Goal: Contribute content

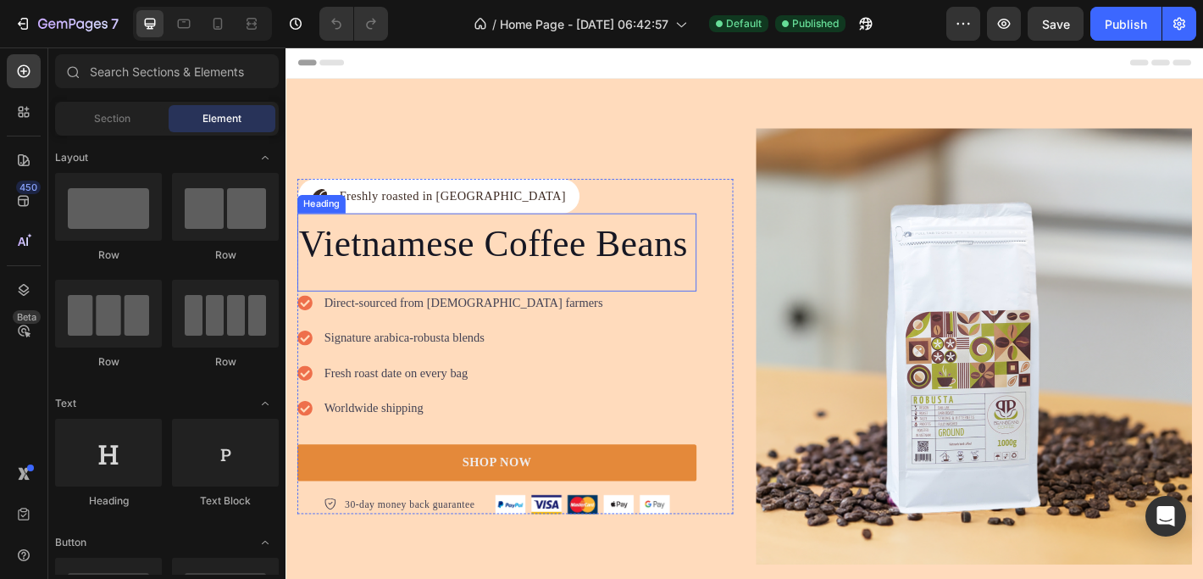
click at [441, 267] on span "Vietnamese Coffee Beans" at bounding box center [515, 264] width 431 height 45
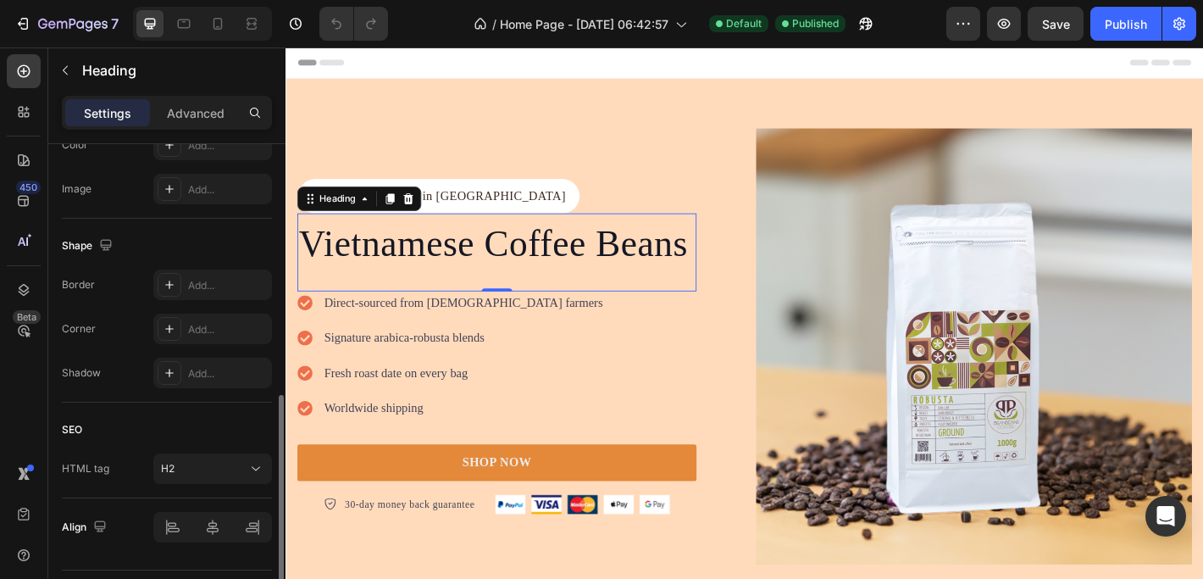
scroll to position [617, 0]
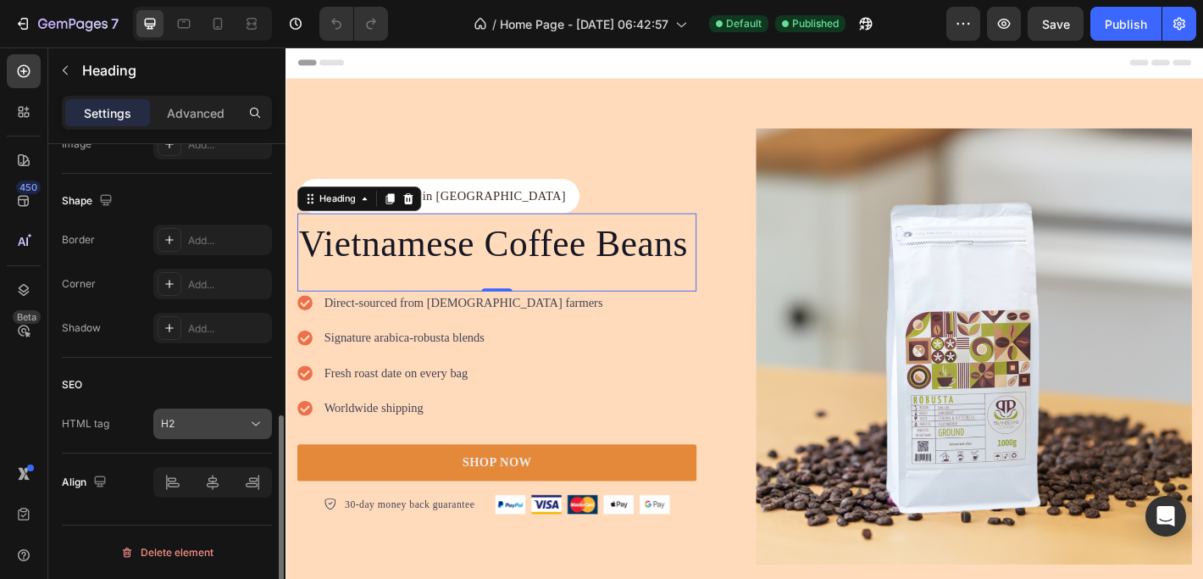
click at [210, 415] on div "H2" at bounding box center [212, 423] width 103 height 17
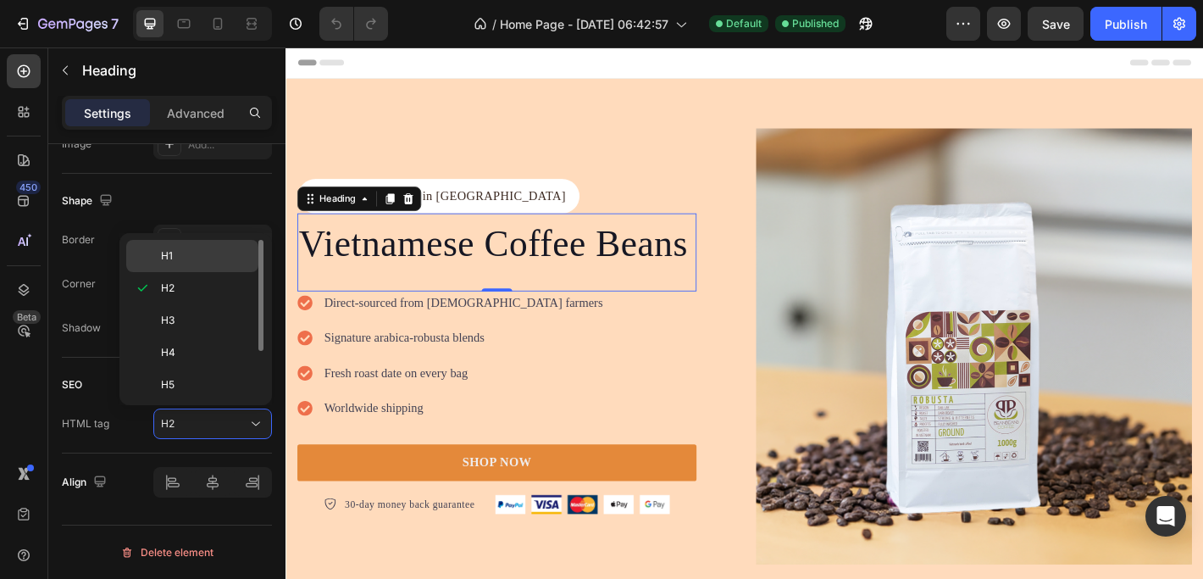
click at [161, 253] on span "H1" at bounding box center [167, 255] width 12 height 15
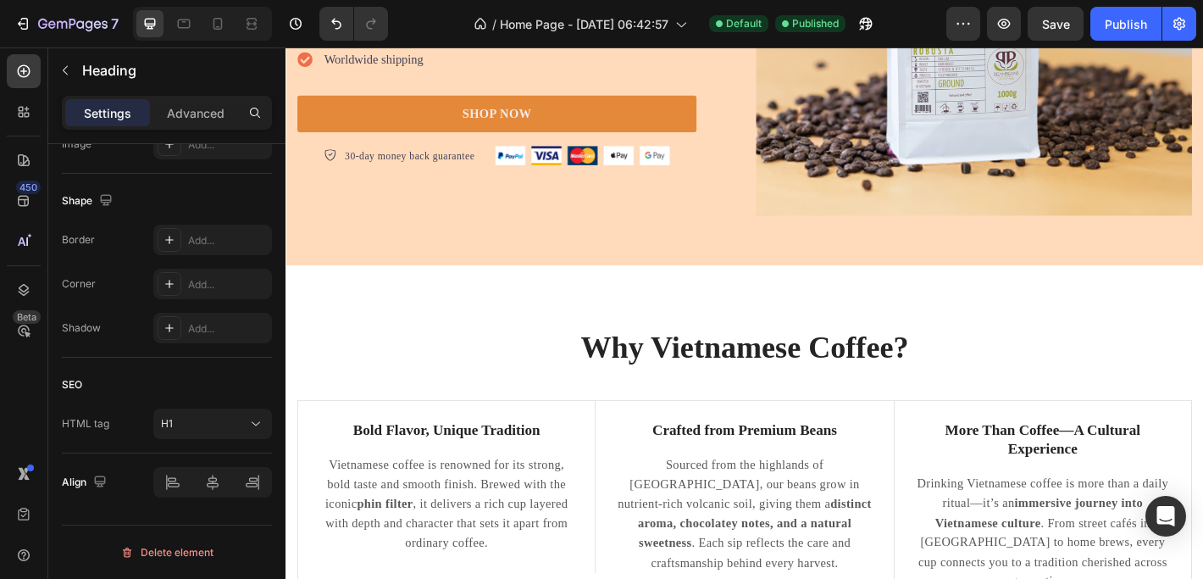
scroll to position [395, 0]
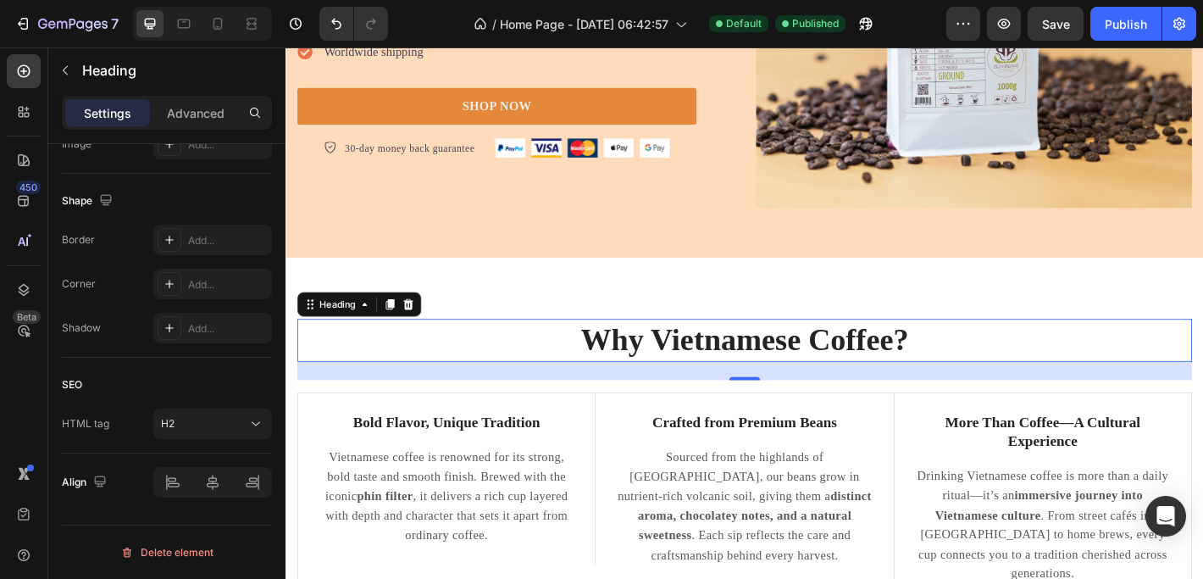
click at [714, 366] on h2 "Why Vietnamese Coffee?" at bounding box center [793, 371] width 991 height 47
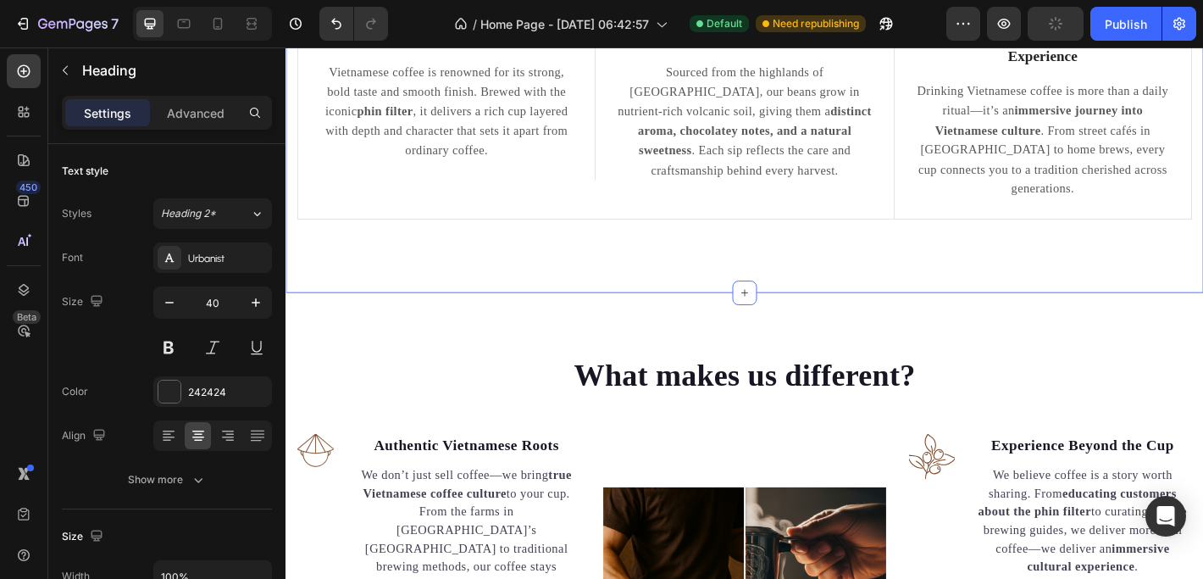
scroll to position [826, 0]
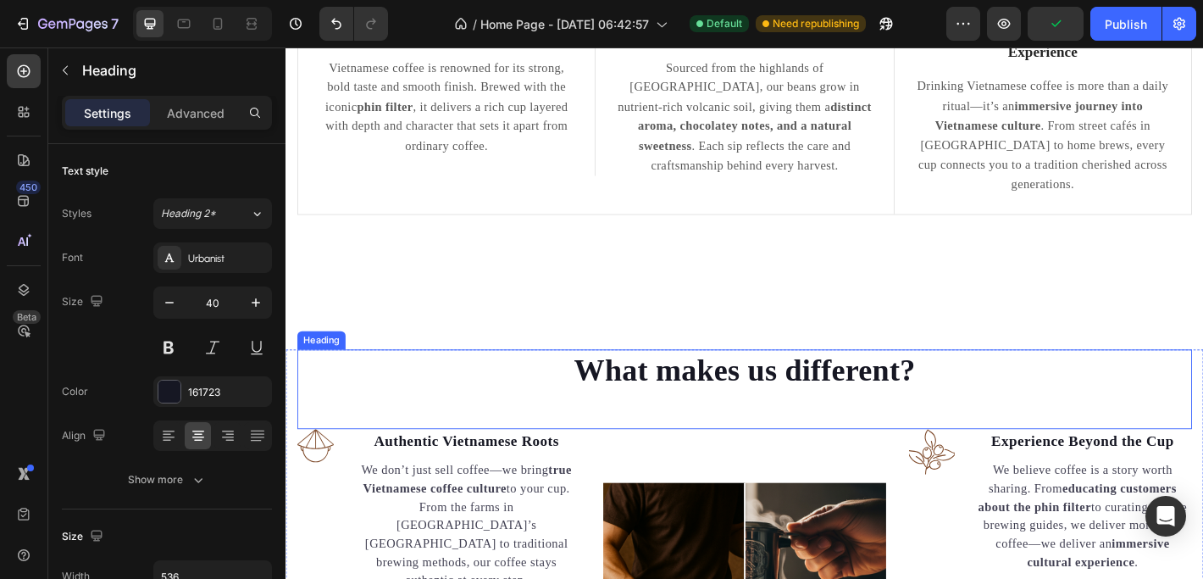
click at [751, 382] on h2 "What makes us different?" at bounding box center [794, 405] width 454 height 47
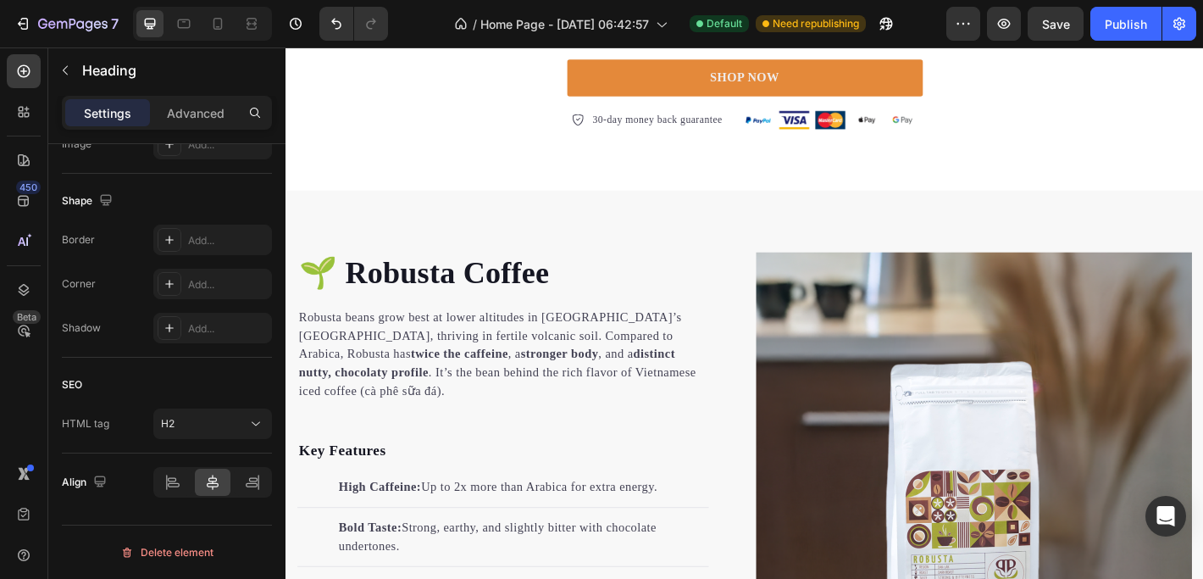
scroll to position [1697, 0]
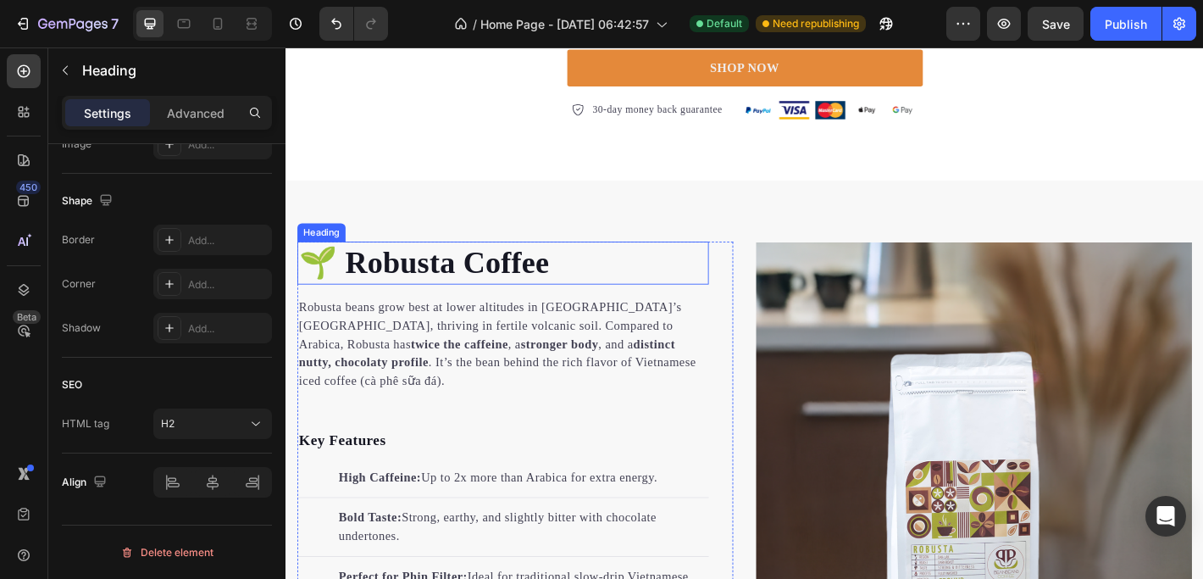
click at [483, 263] on h2 "🌱 Robusta Coffee" at bounding box center [526, 286] width 456 height 47
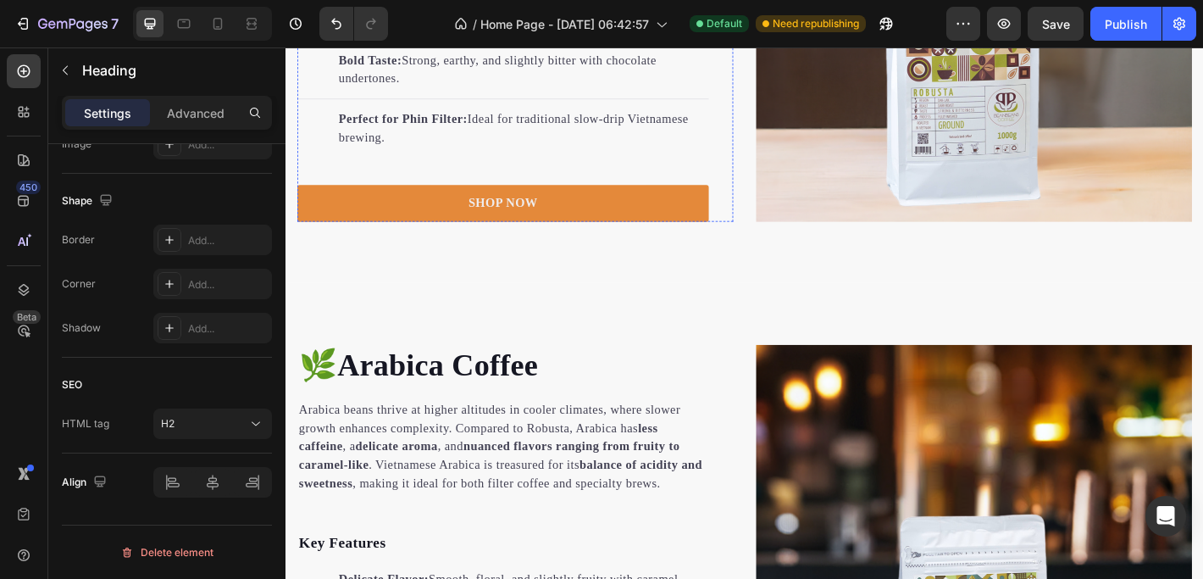
scroll to position [2196, 0]
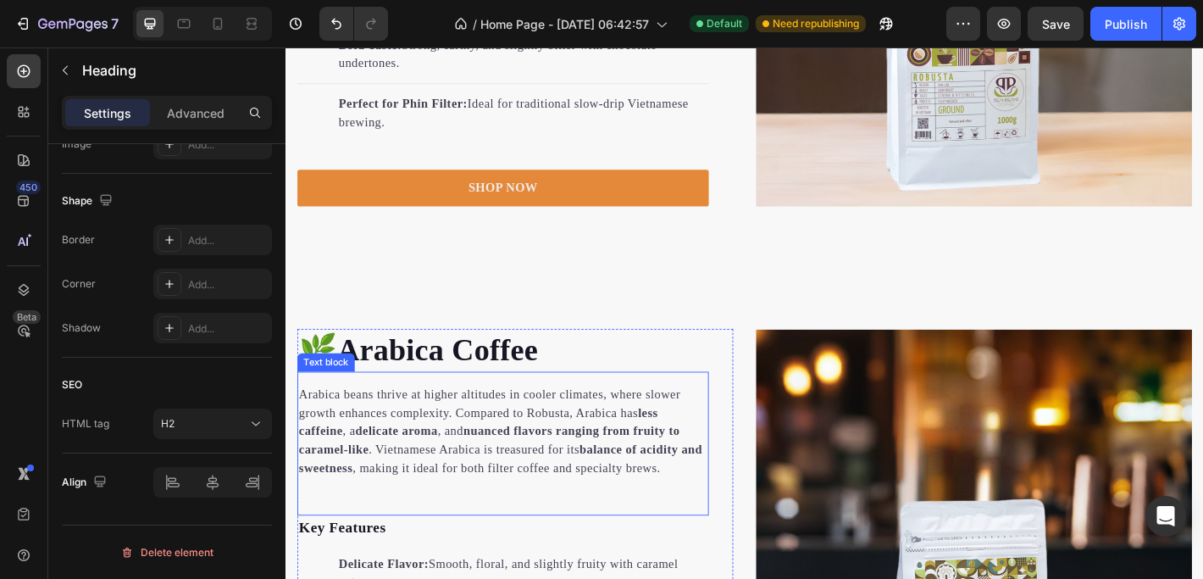
click at [411, 407] on div "Arabica beans thrive at higher altitudes in cooler climates, where slower growt…" at bounding box center [526, 486] width 456 height 159
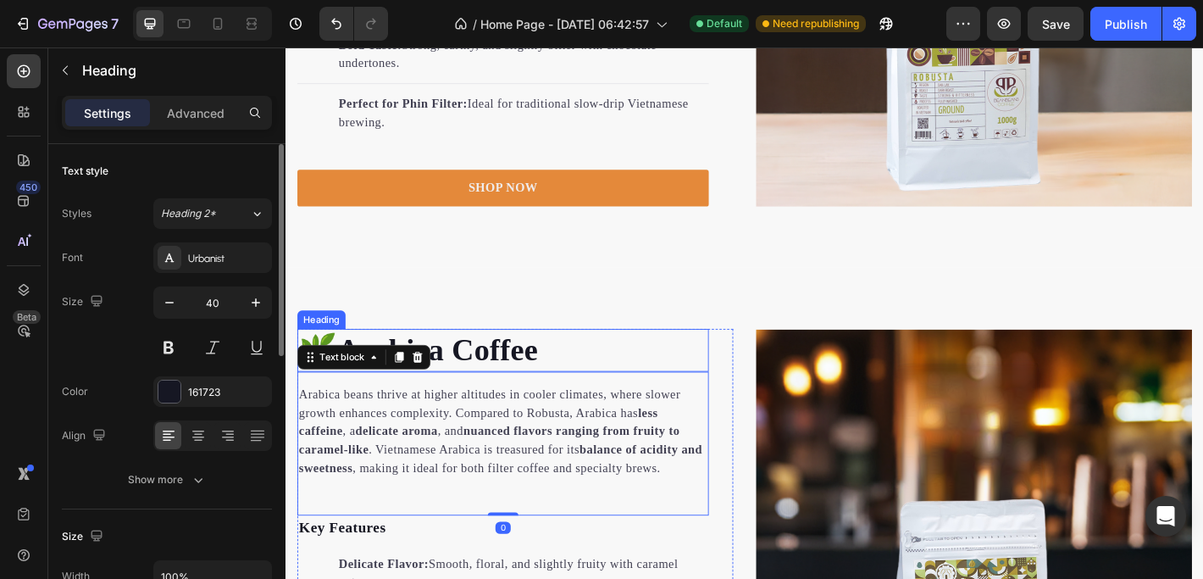
click at [423, 369] on h2 "🌿Arabica Coffee" at bounding box center [526, 382] width 456 height 47
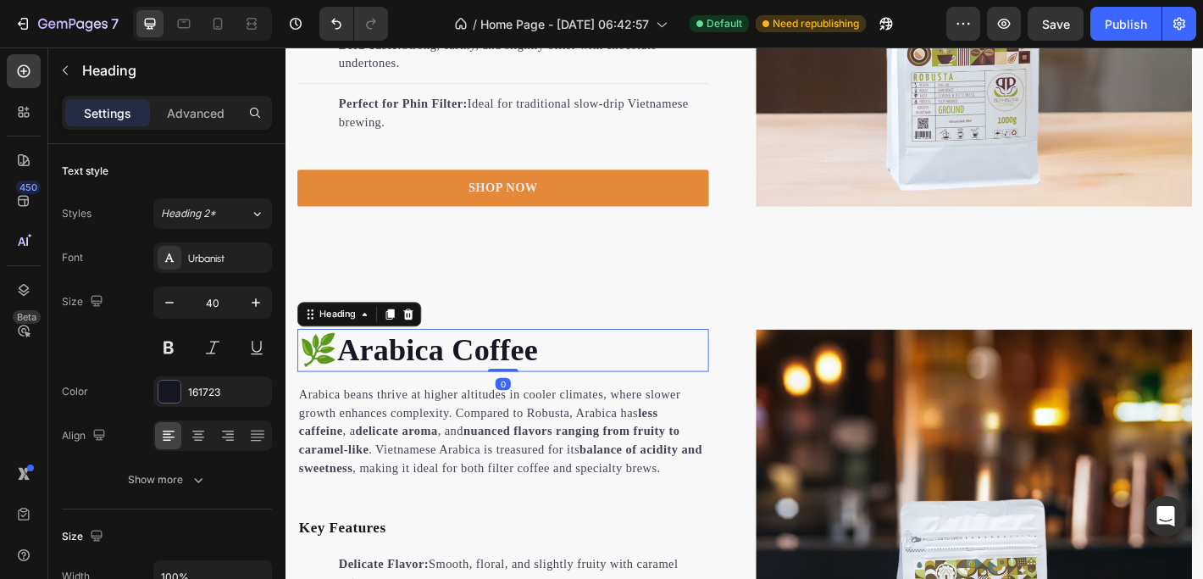
click at [428, 377] on h2 "🌿Arabica Coffee" at bounding box center [526, 382] width 456 height 47
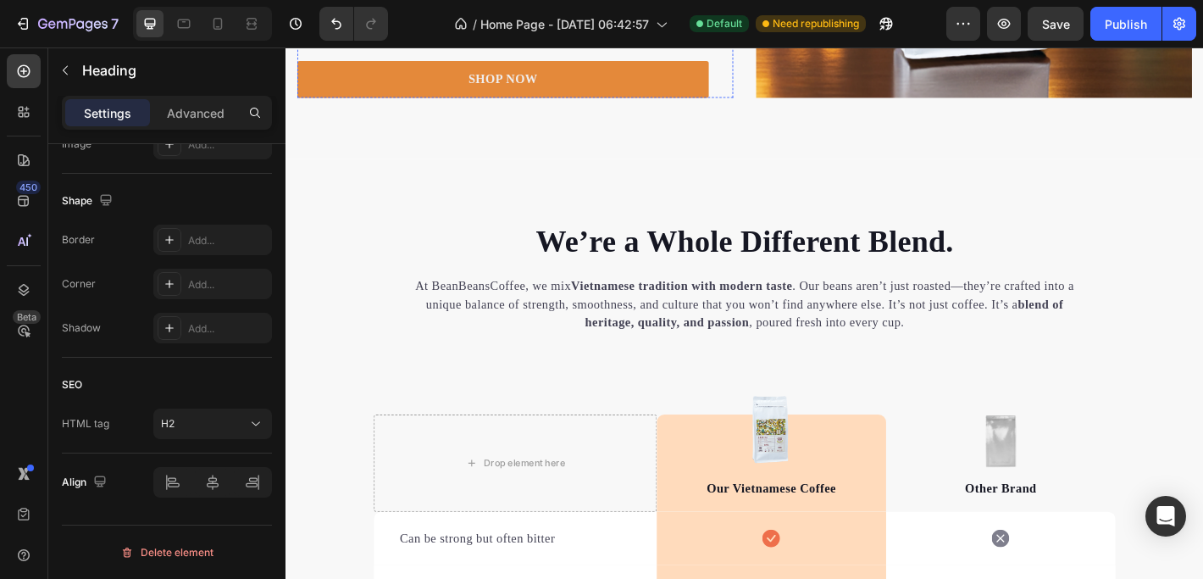
scroll to position [2939, 0]
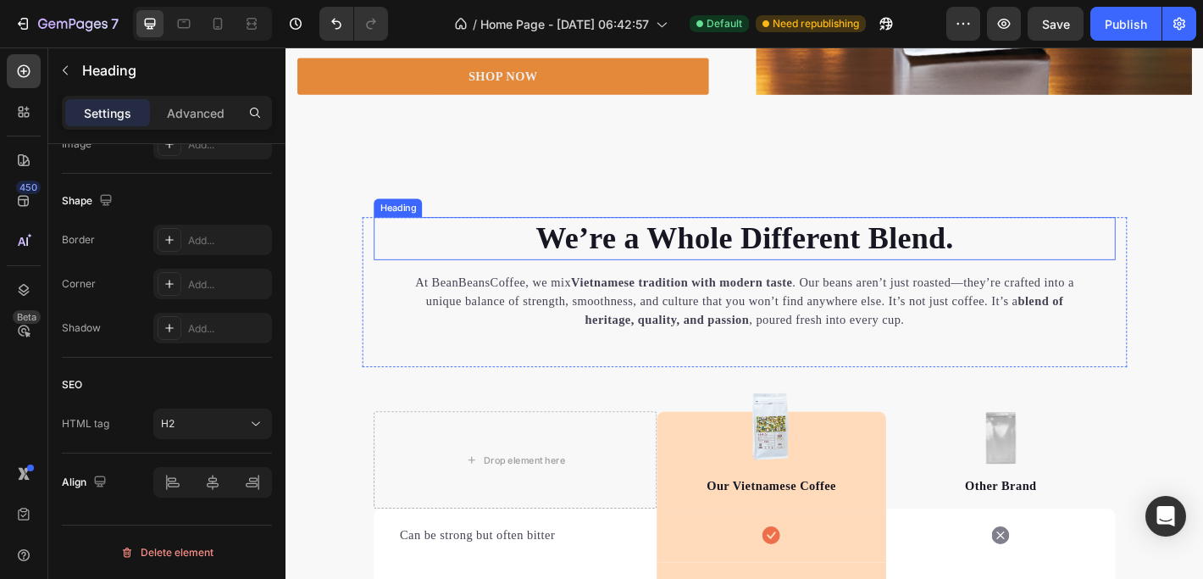
click at [687, 263] on h2 "We’re a Whole Different Blend." at bounding box center [794, 259] width 822 height 47
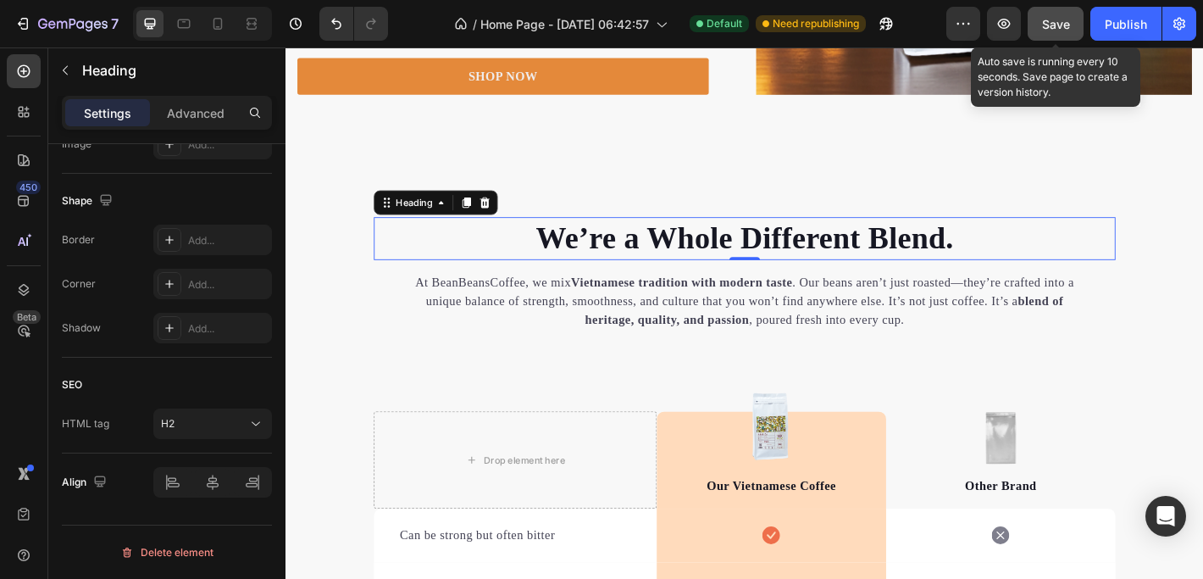
click at [1059, 23] on span "Save" at bounding box center [1056, 24] width 28 height 14
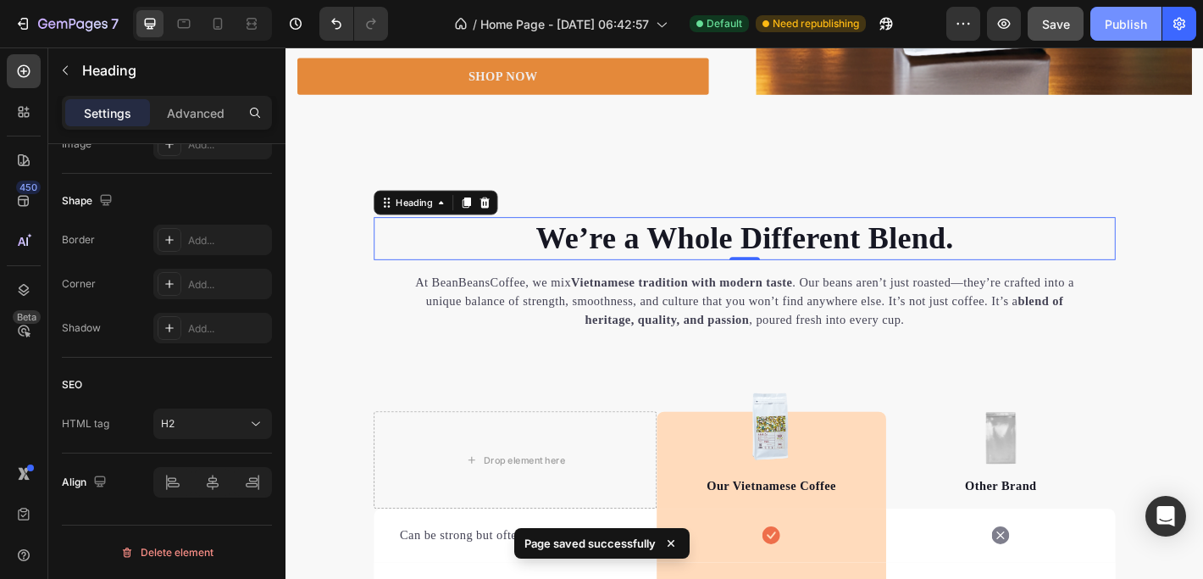
click at [1128, 22] on div "Publish" at bounding box center [1126, 24] width 42 height 18
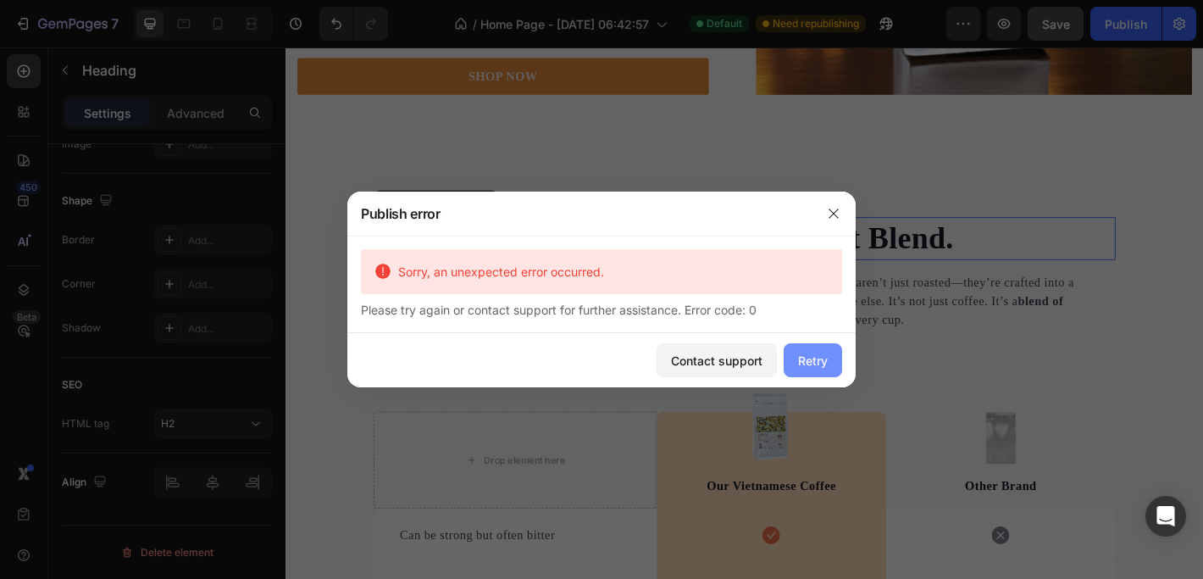
click at [822, 358] on div "Retry" at bounding box center [813, 361] width 30 height 18
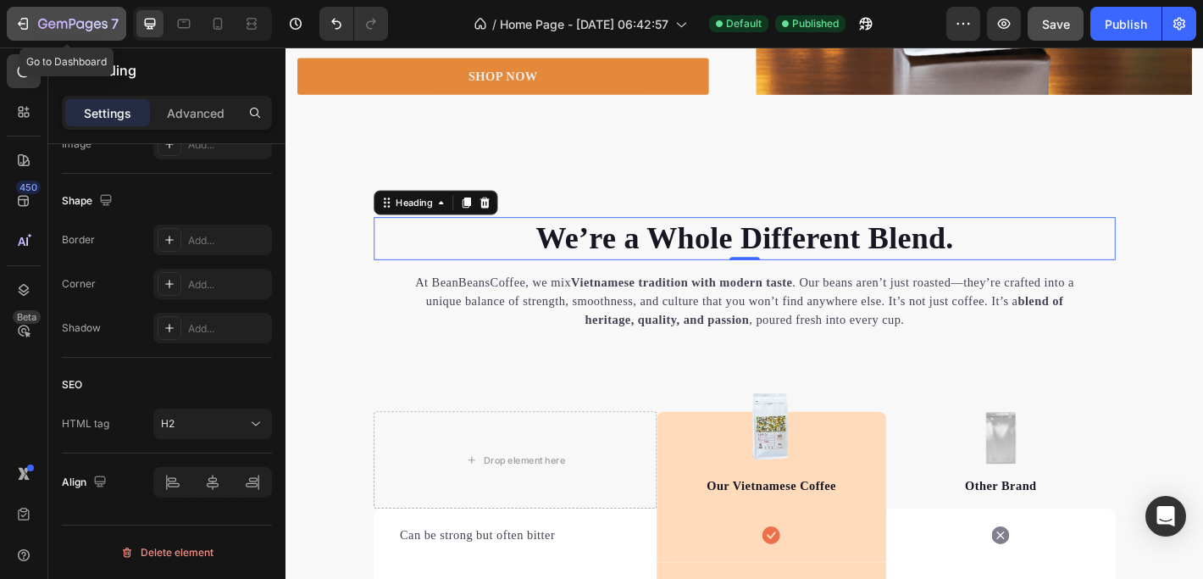
click at [16, 11] on button "7" at bounding box center [66, 24] width 119 height 34
